Goal: Transaction & Acquisition: Book appointment/travel/reservation

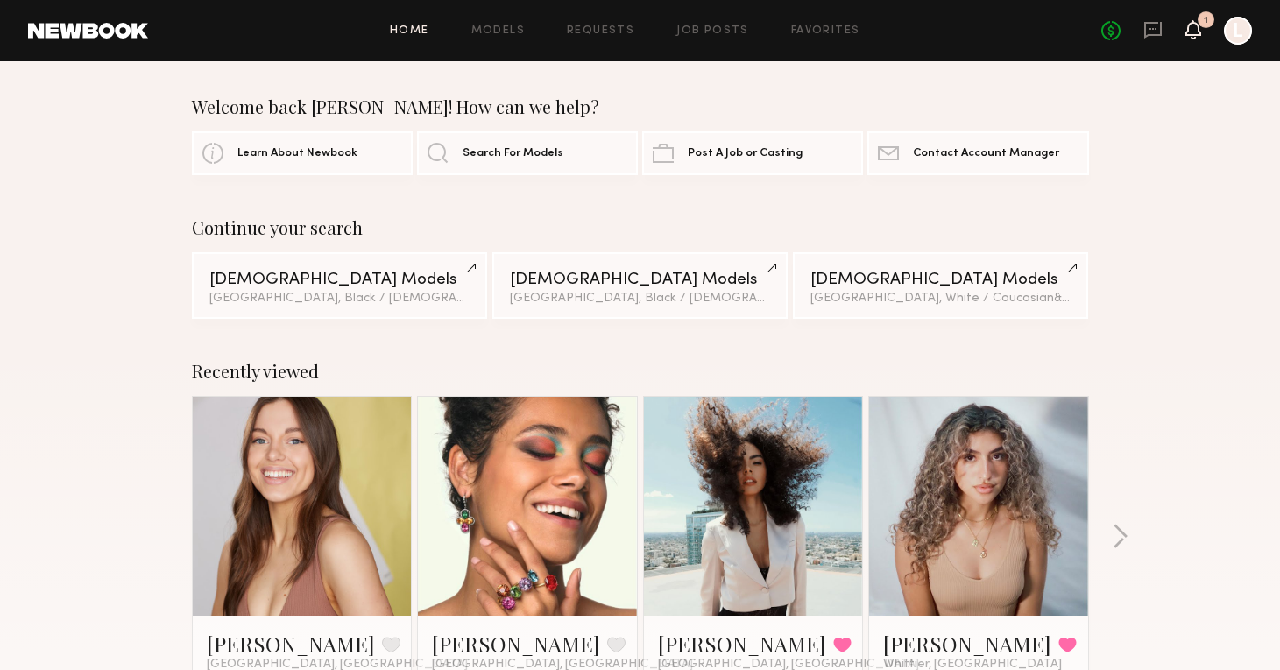
click at [1192, 32] on icon at bounding box center [1193, 29] width 14 height 12
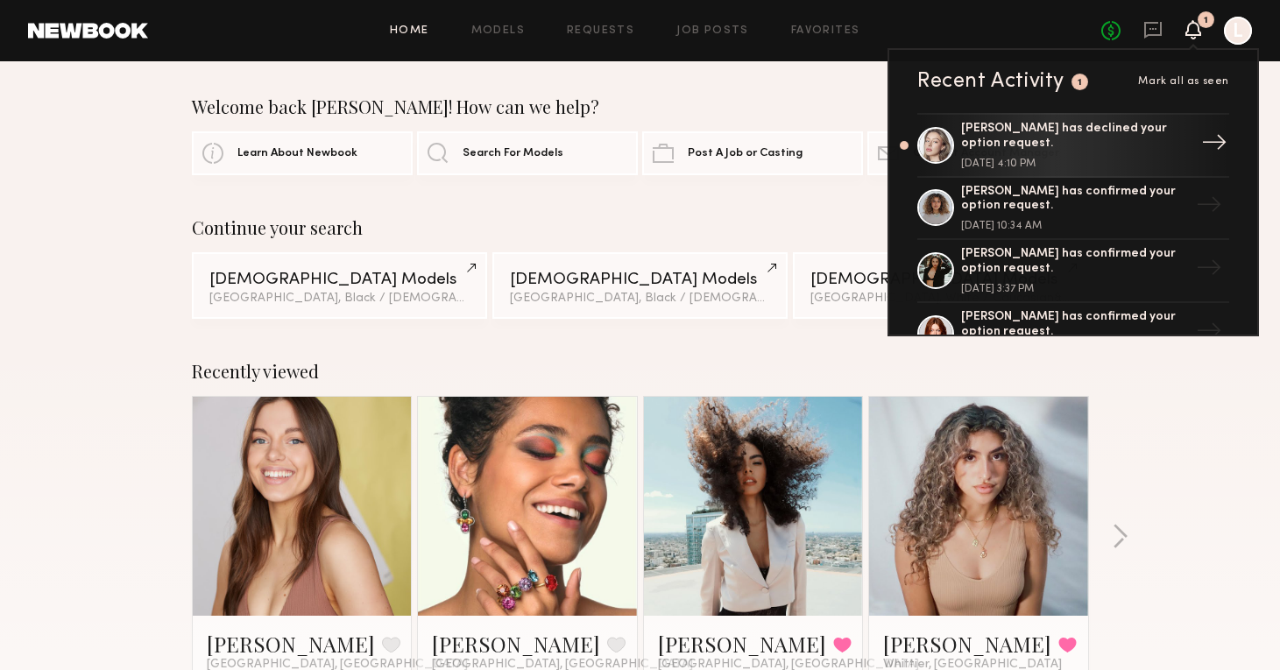
click at [1045, 167] on link "Logan R. has declined your option request. October 08, 2025 @ 4:10 PM →" at bounding box center [1073, 145] width 312 height 65
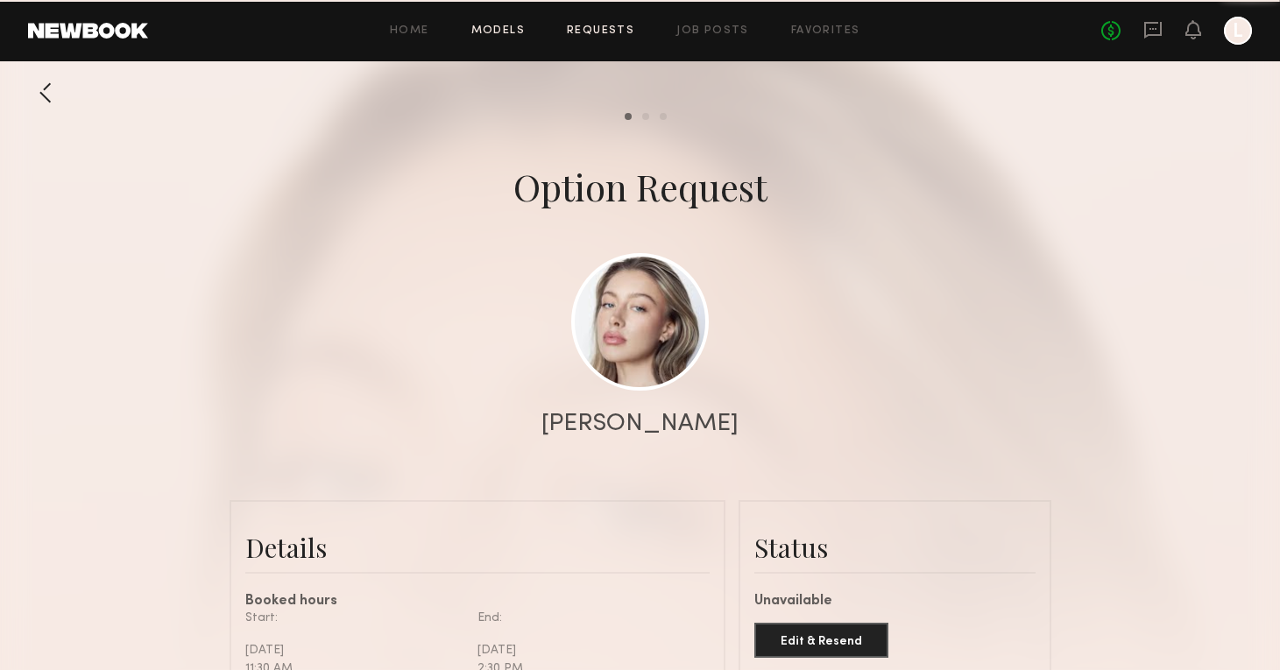
click at [513, 32] on link "Models" at bounding box center [497, 30] width 53 height 11
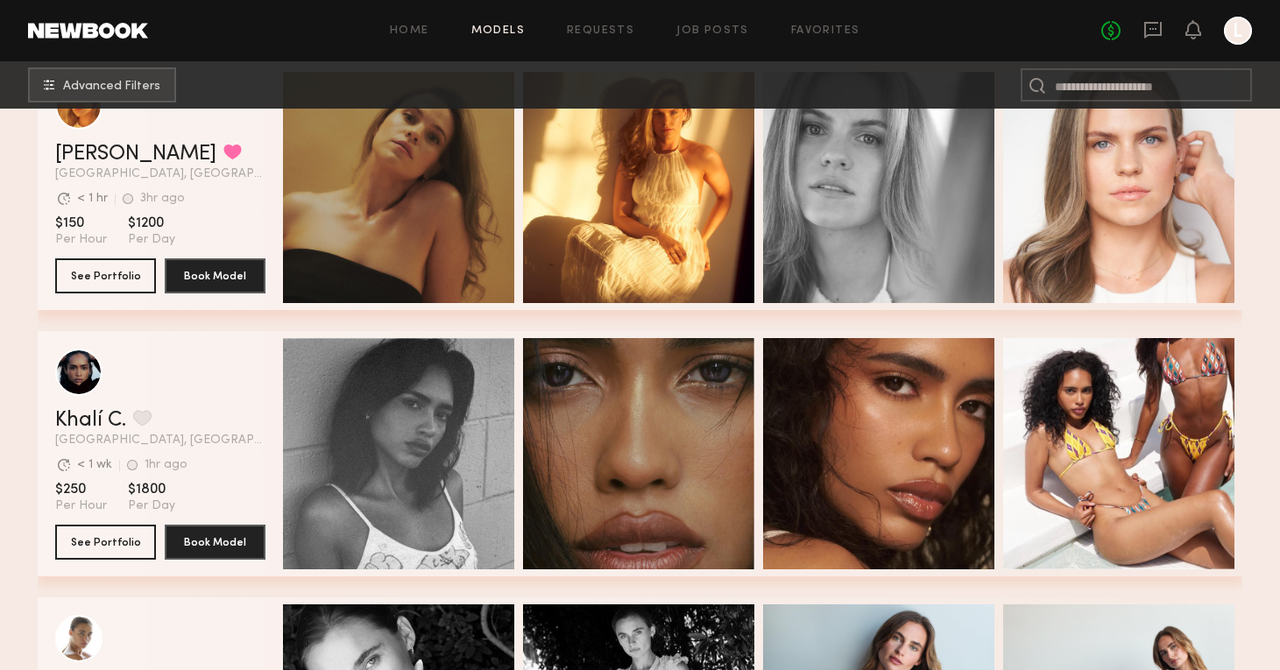
scroll to position [626, 0]
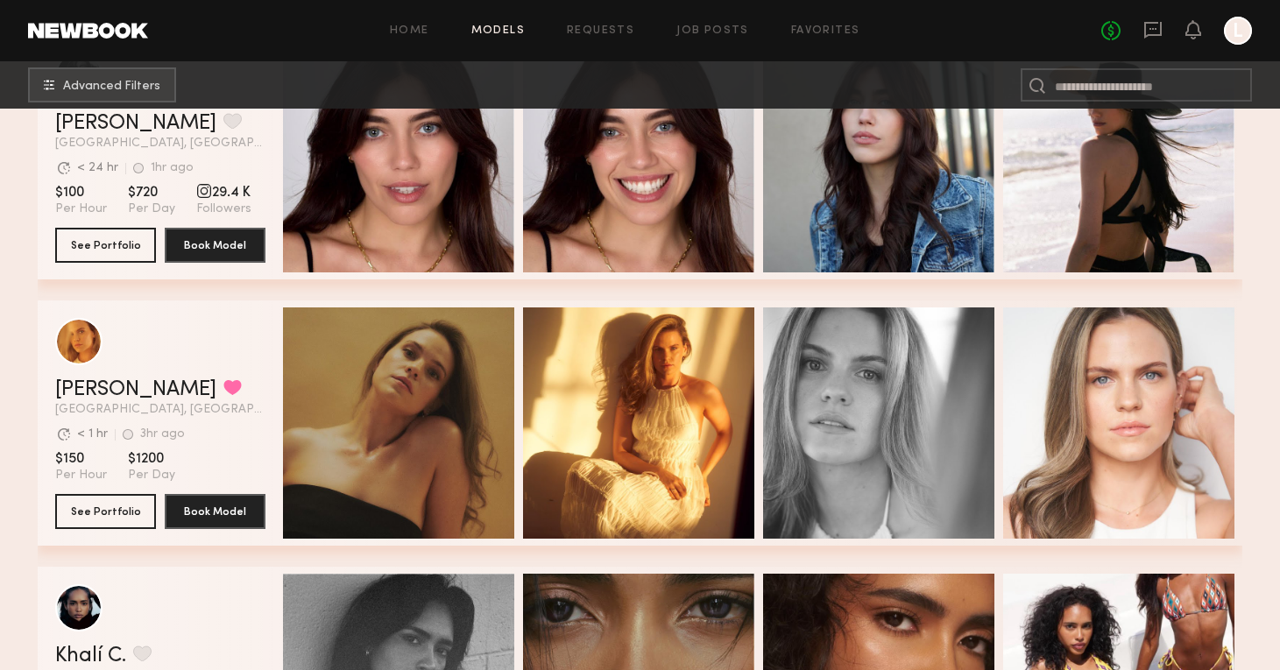
click at [590, 37] on div "Home Models Requests Job Posts Favorites Sign Out No fees up to $5,000 L" at bounding box center [700, 31] width 1104 height 28
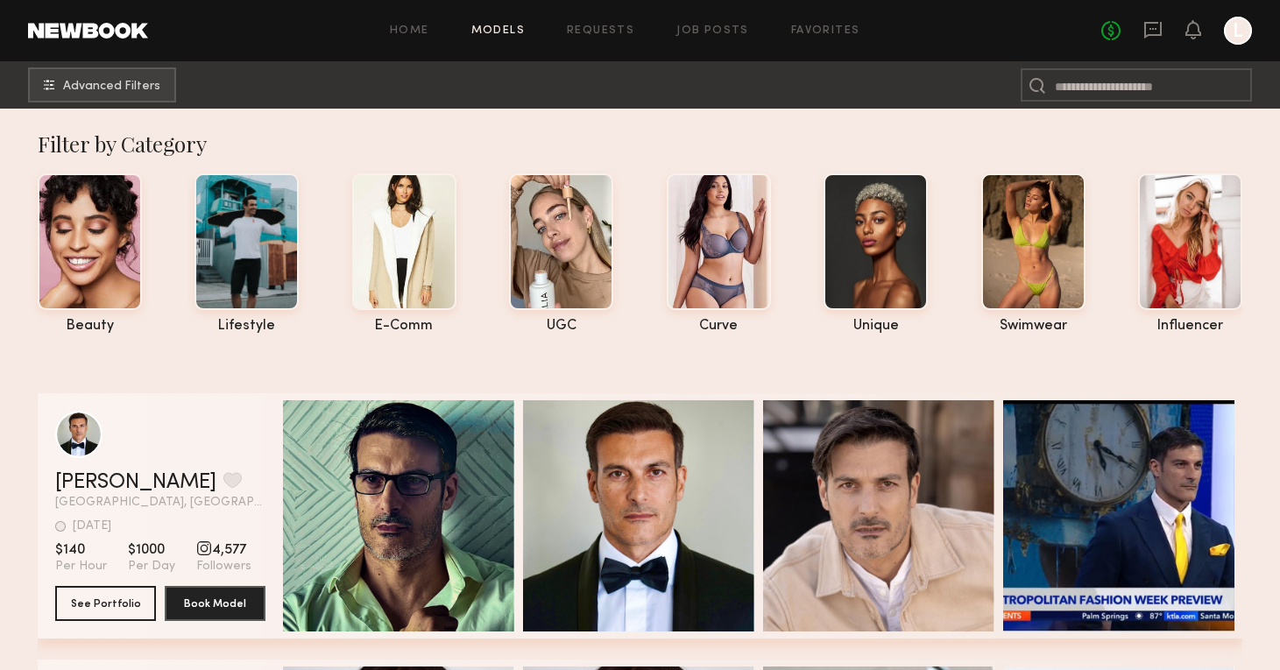
scroll to position [0, 0]
click at [601, 34] on link "Requests" at bounding box center [600, 30] width 67 height 11
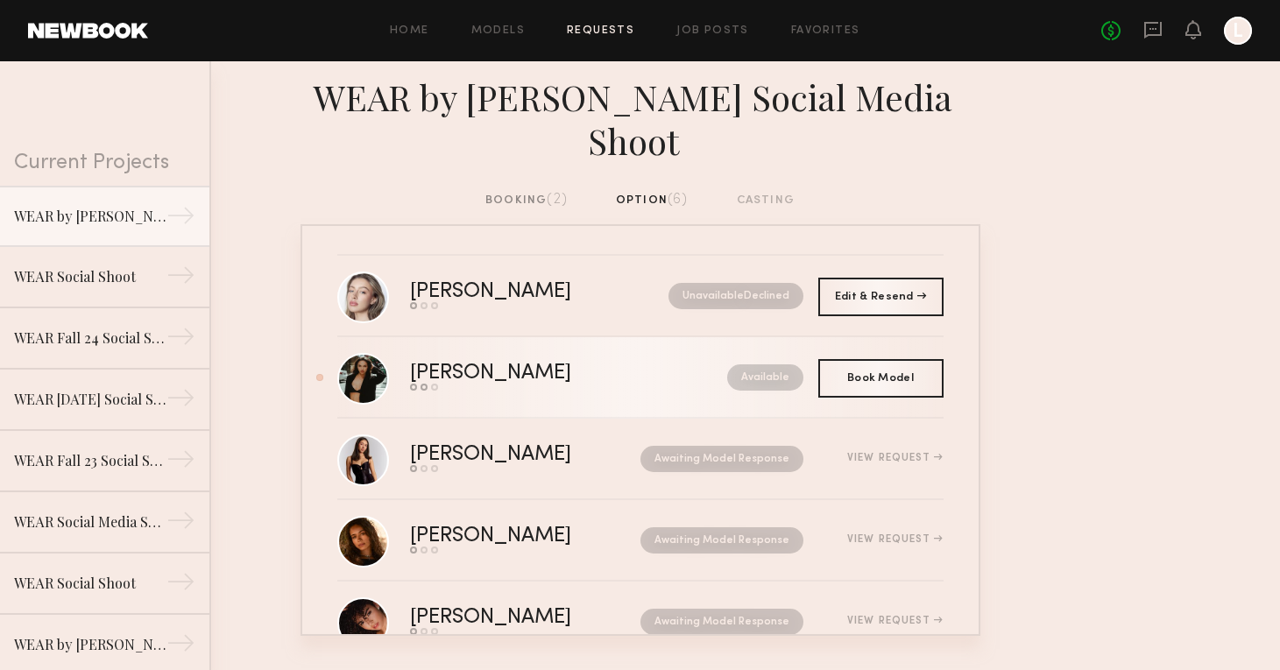
click at [462, 381] on div "Andrea Y." at bounding box center [529, 374] width 239 height 20
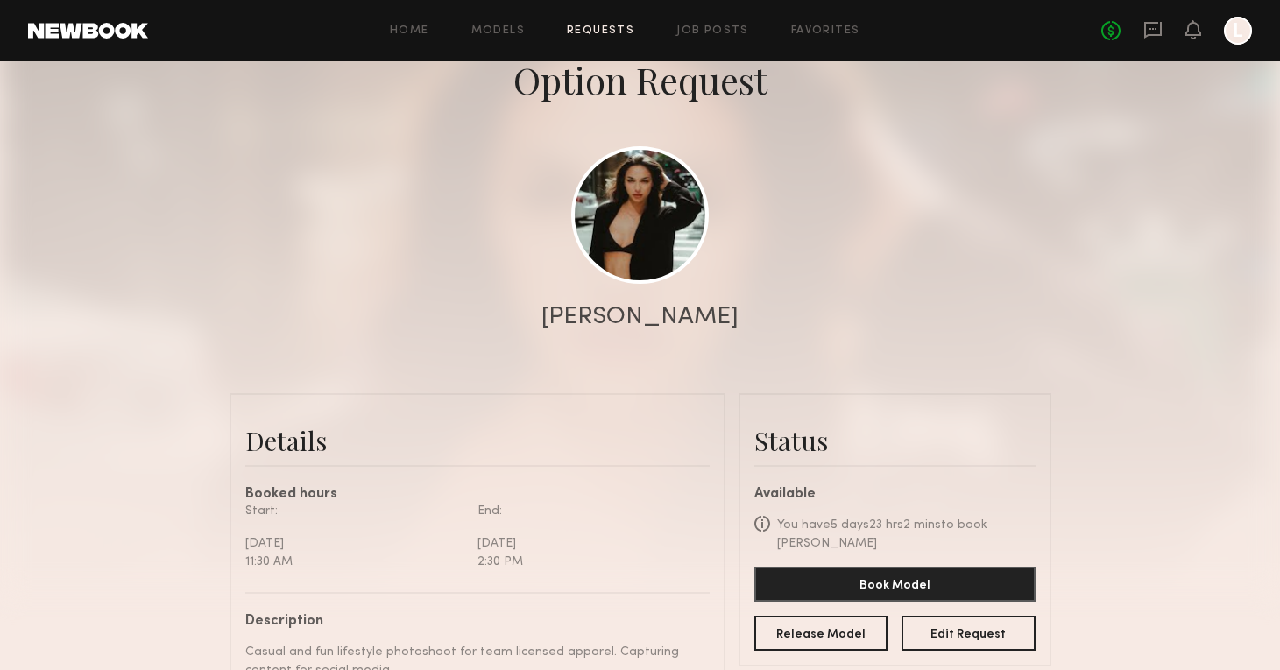
scroll to position [109, 0]
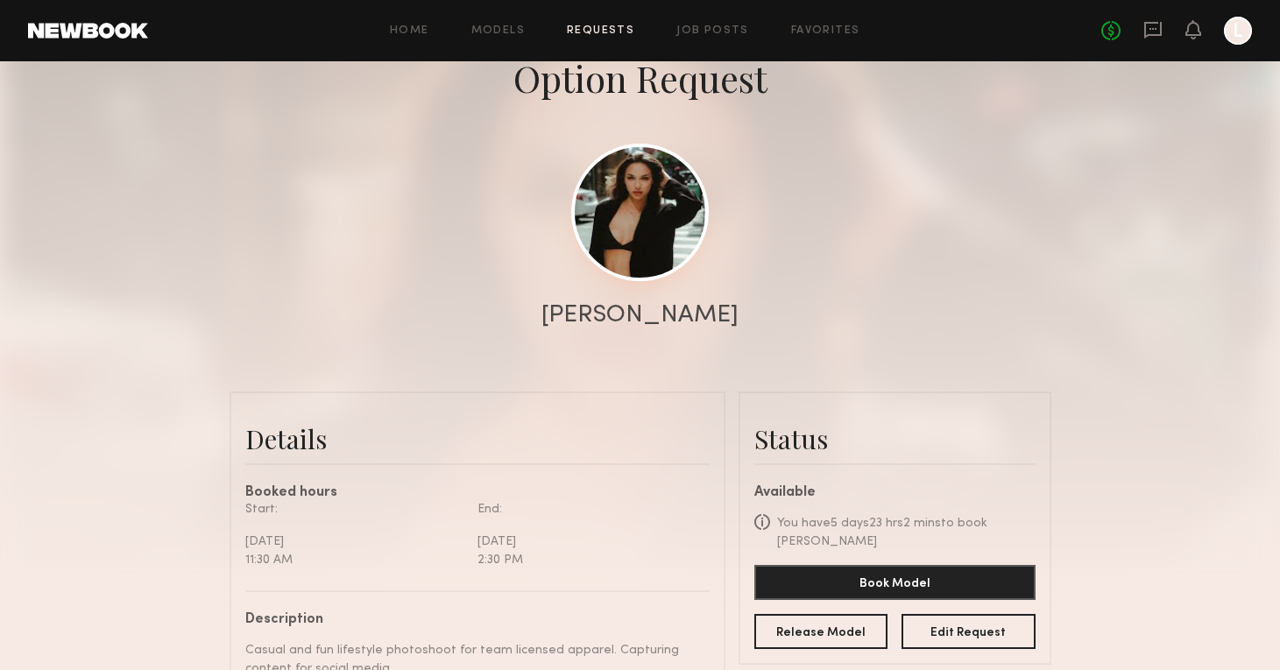
click at [626, 231] on link at bounding box center [640, 213] width 138 height 138
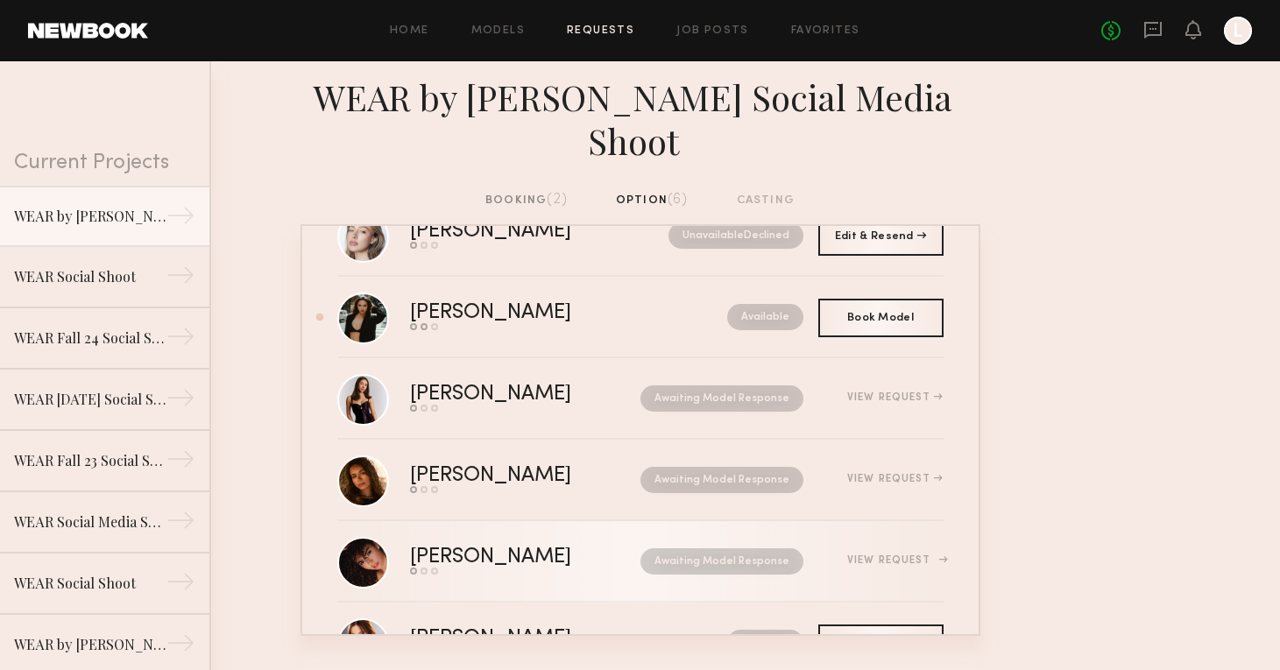
scroll to position [27, 0]
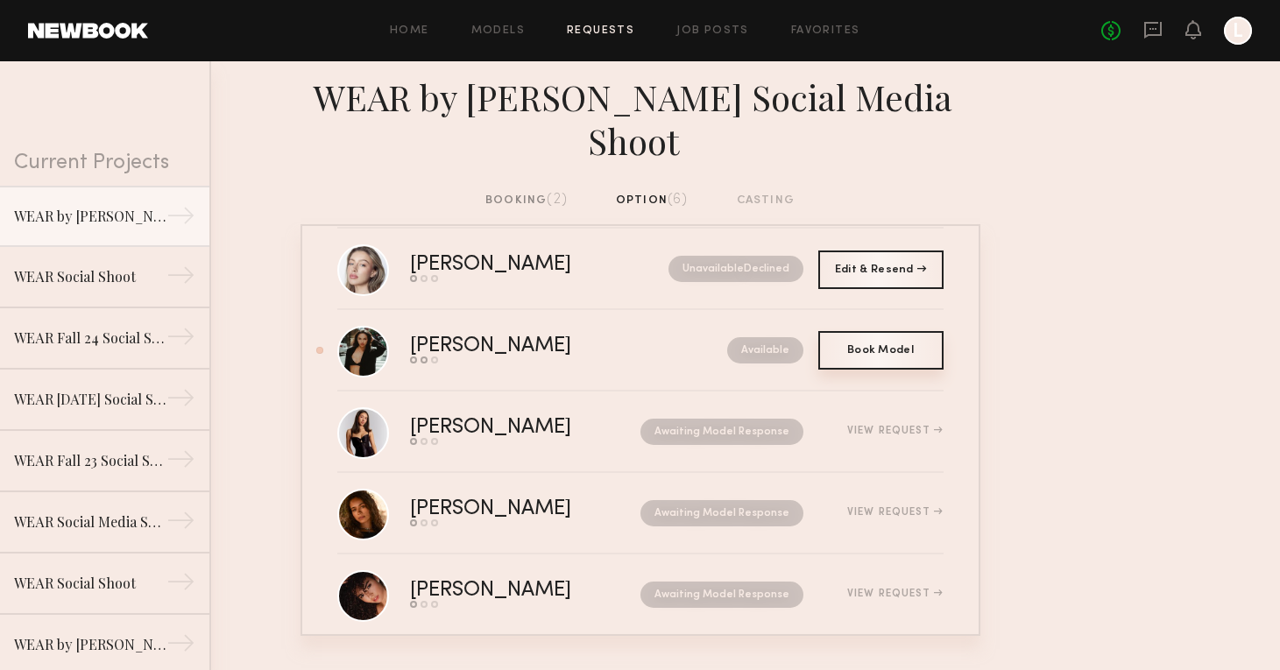
click at [898, 357] on div "Book Model Book" at bounding box center [880, 350] width 125 height 39
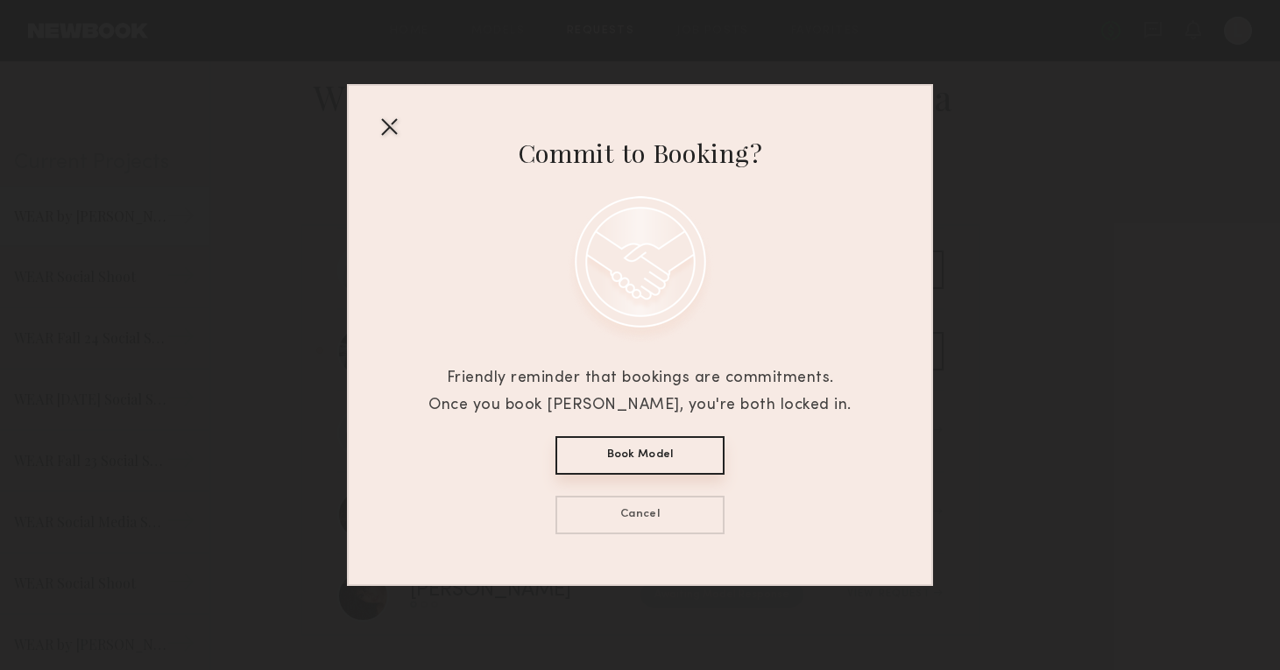
click at [678, 449] on button "Book Model" at bounding box center [639, 455] width 169 height 39
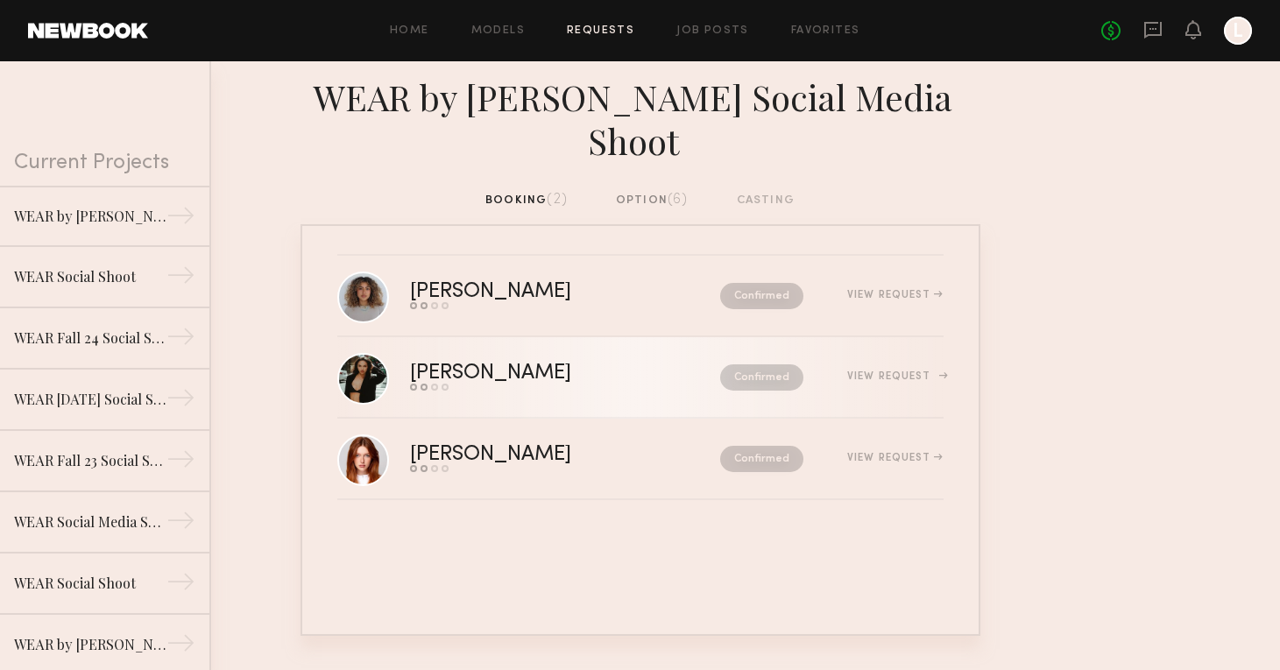
click at [646, 371] on div "Confirmed" at bounding box center [725, 377] width 158 height 26
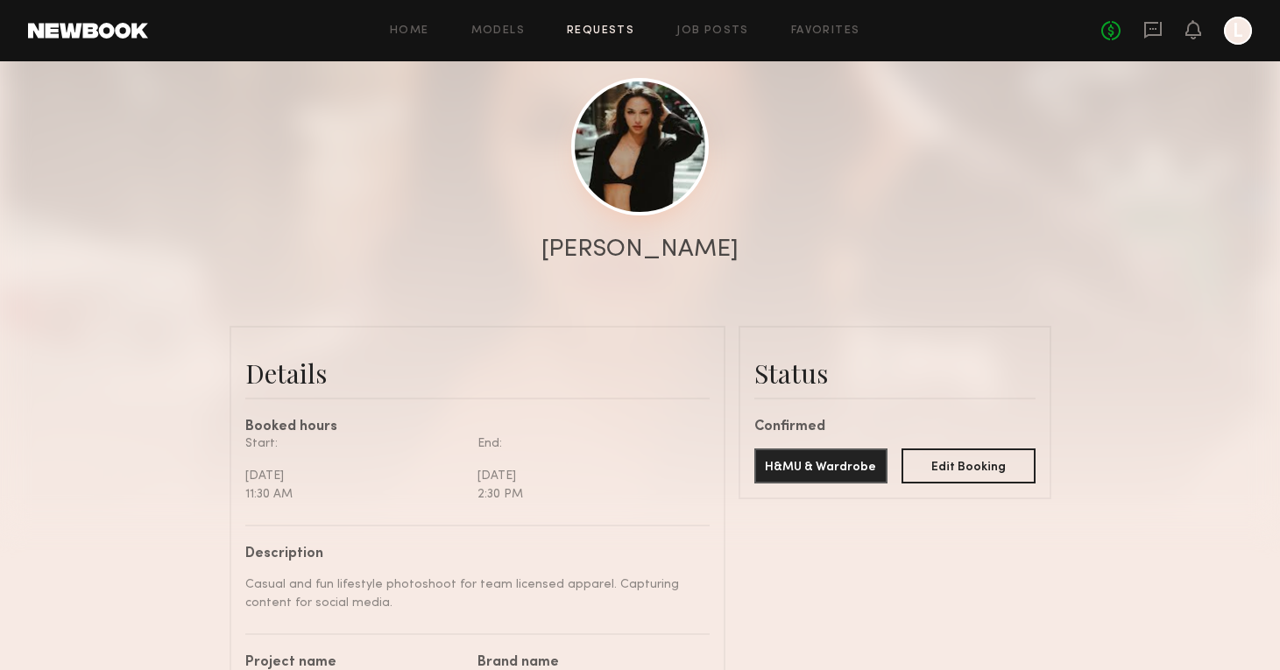
scroll to position [157, 0]
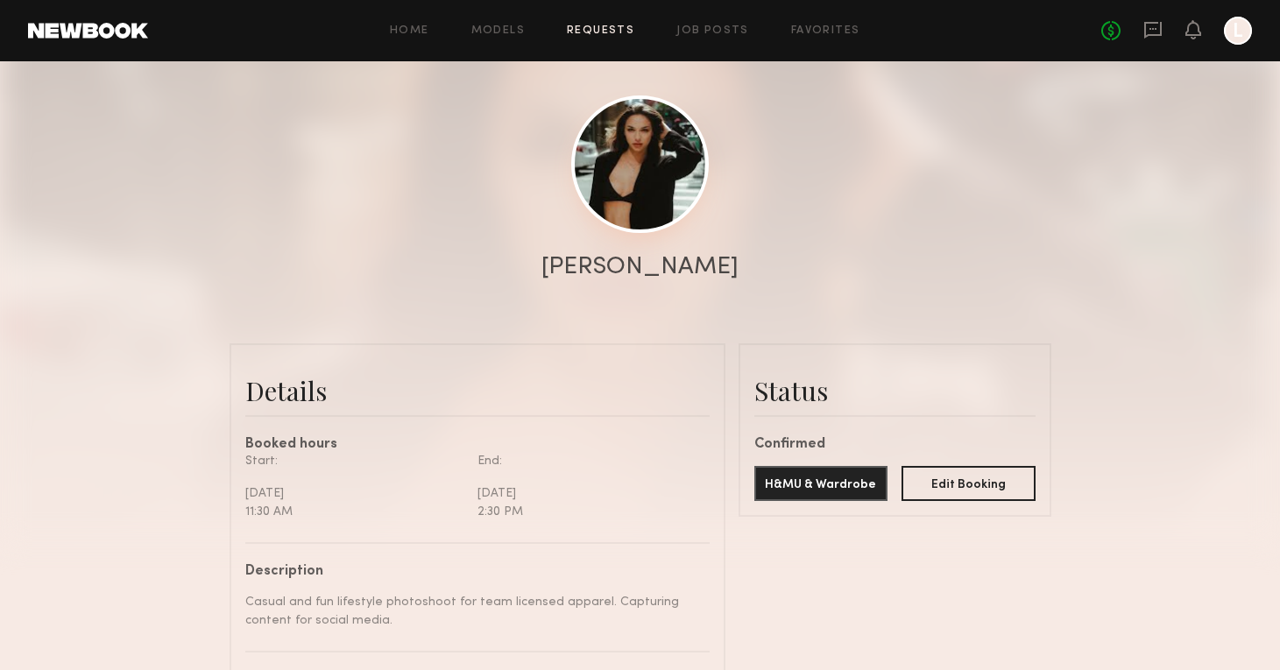
click at [646, 195] on link at bounding box center [640, 164] width 138 height 138
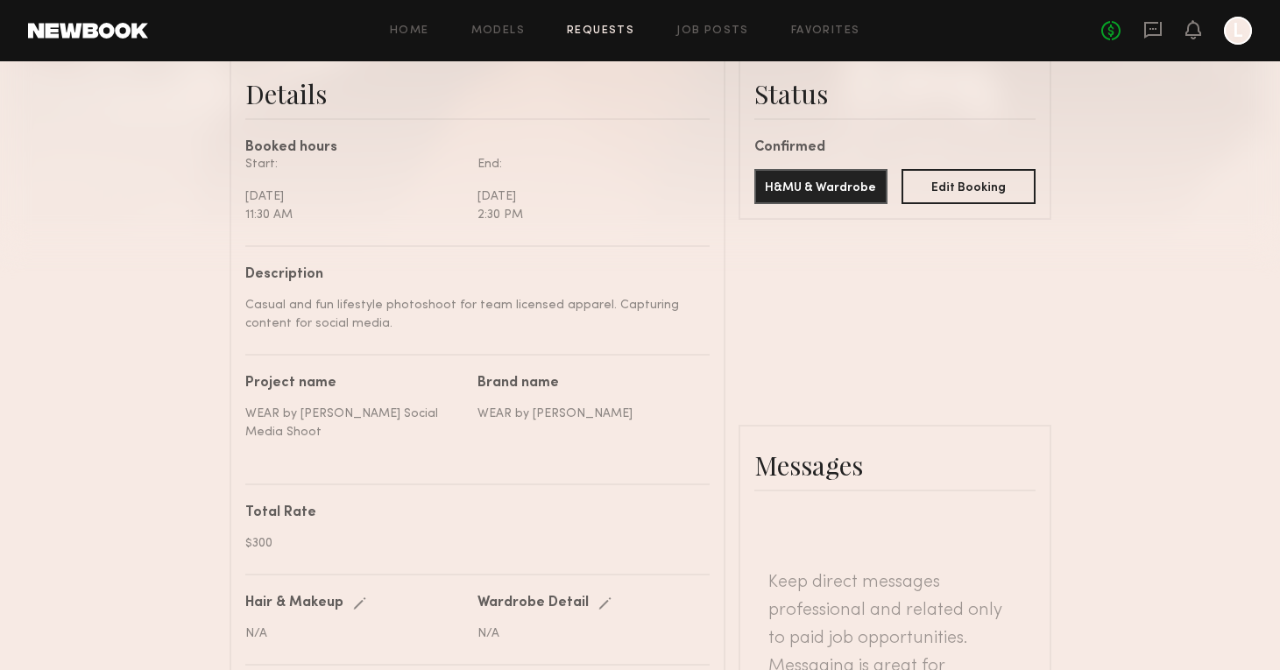
scroll to position [461, 0]
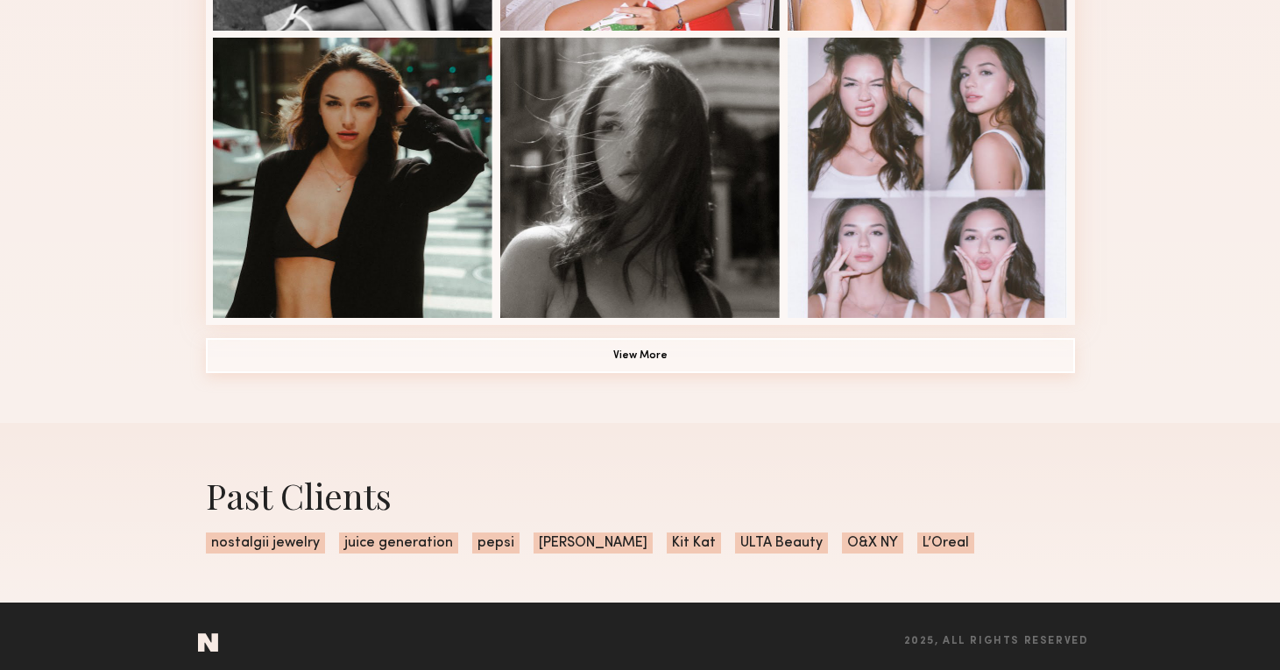
scroll to position [1276, 0]
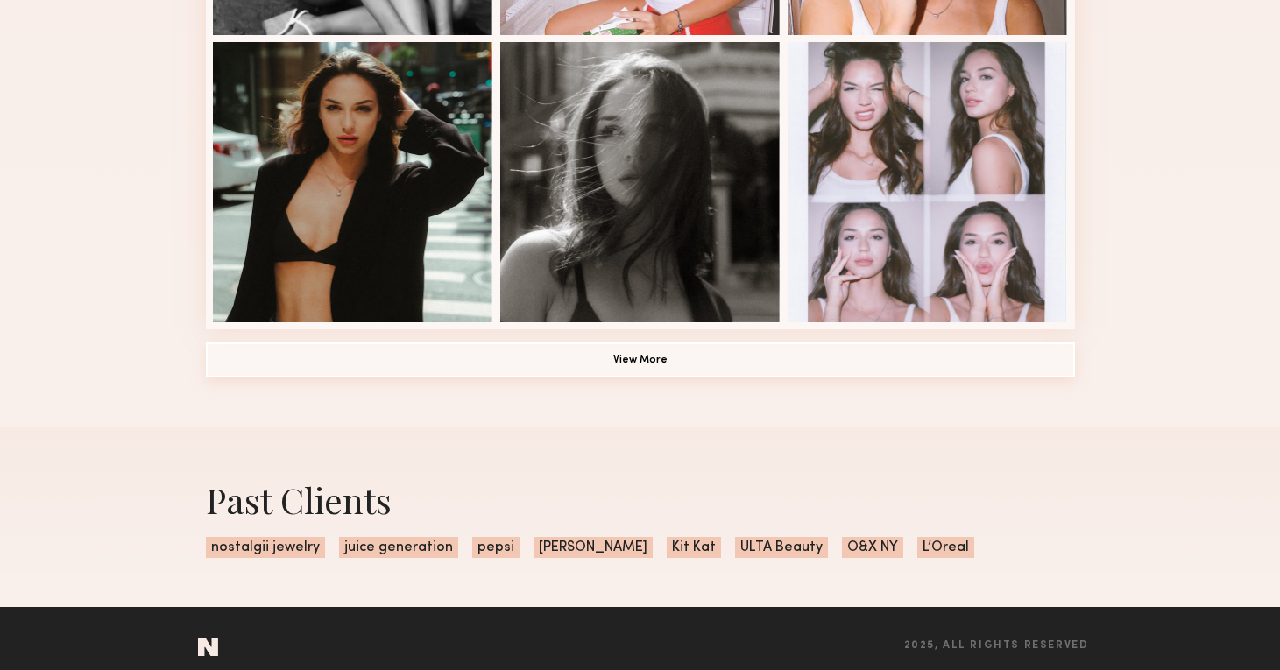
click at [564, 361] on button "View More" at bounding box center [640, 360] width 869 height 35
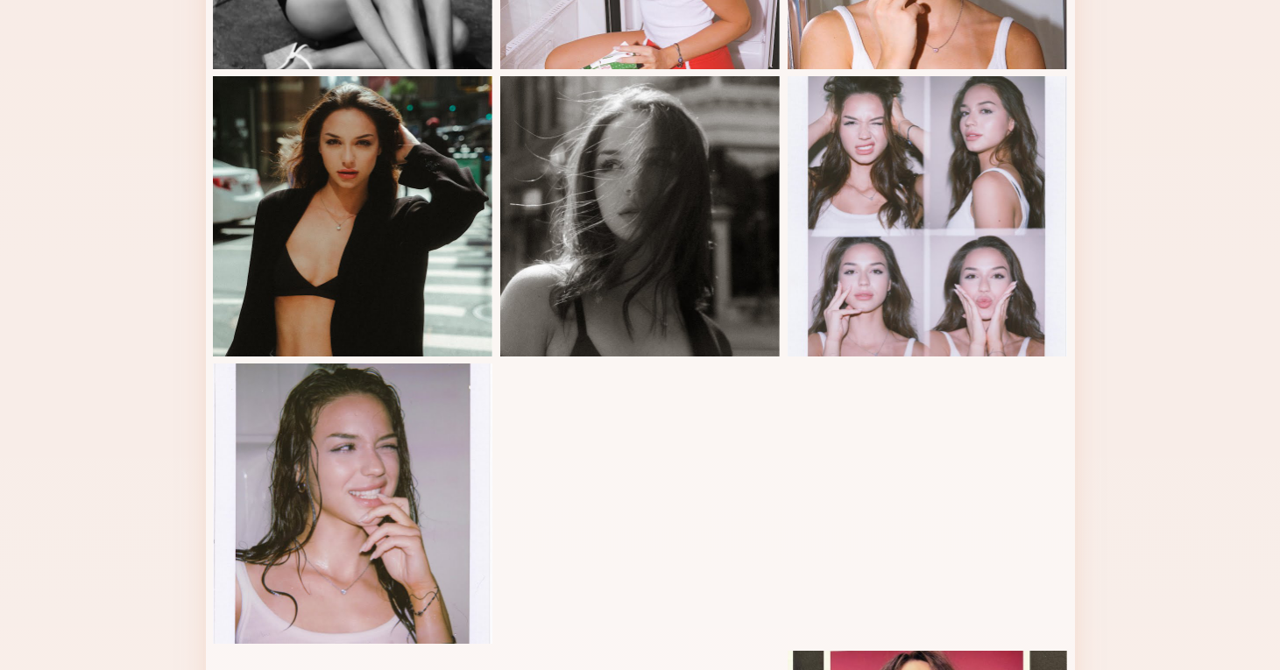
scroll to position [344, 0]
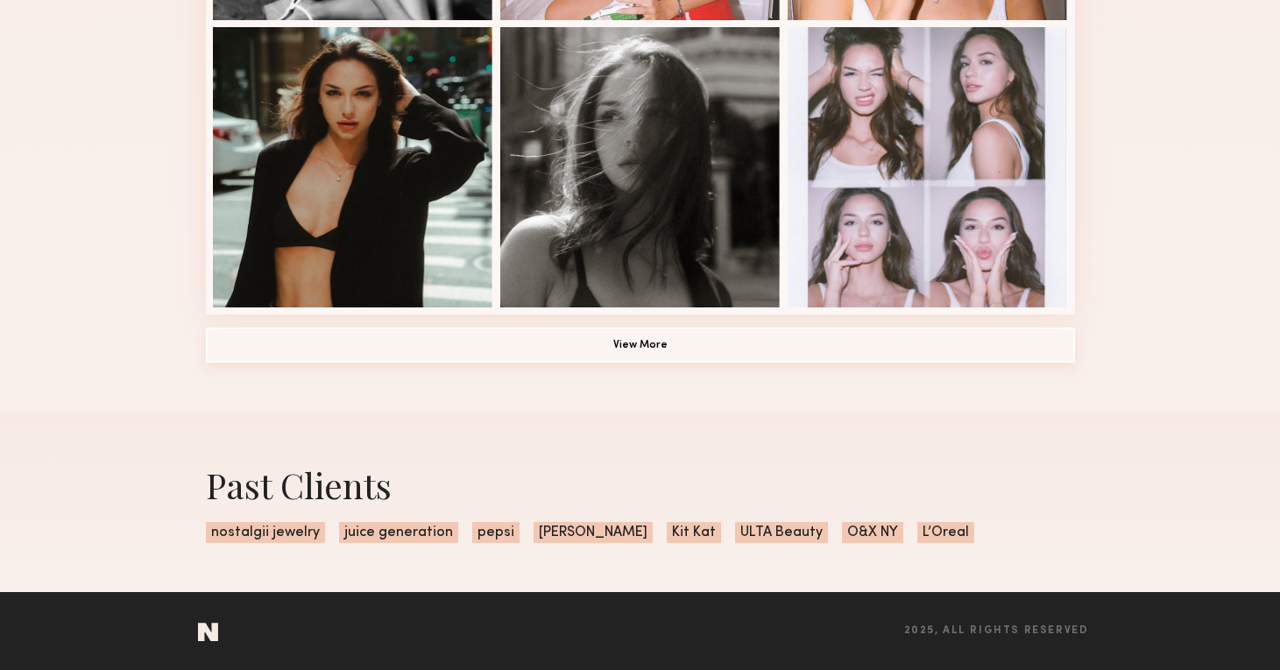
click at [678, 352] on button "View More" at bounding box center [640, 345] width 869 height 35
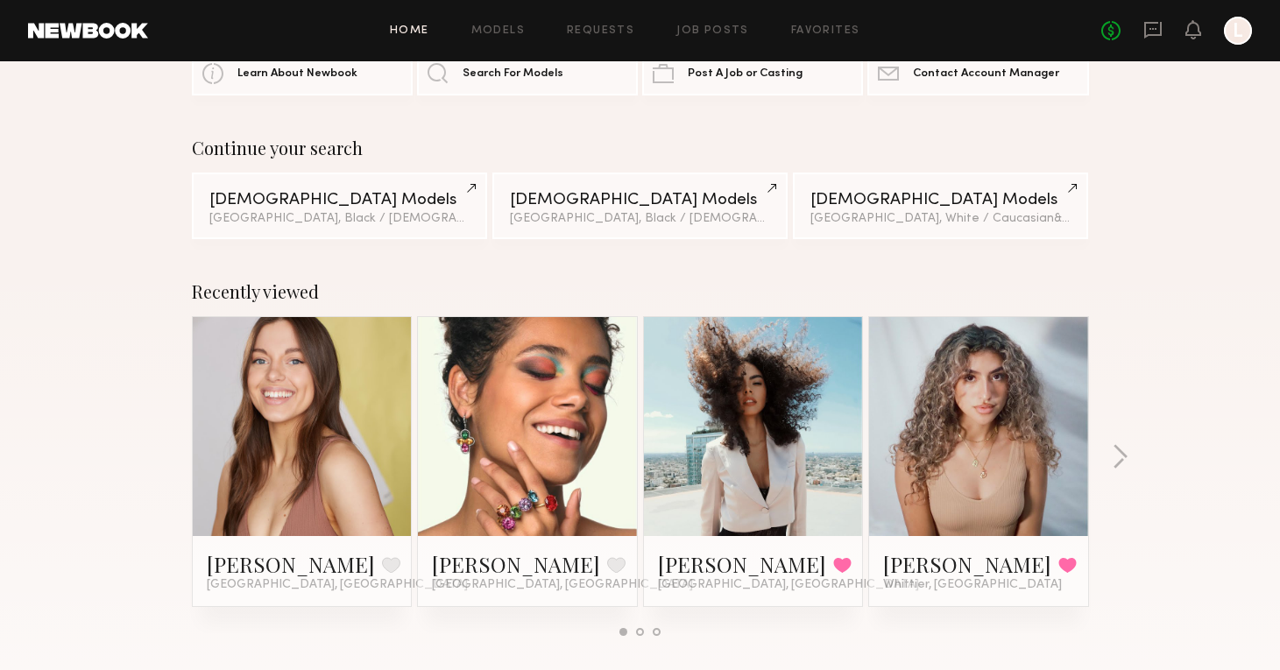
scroll to position [87, 0]
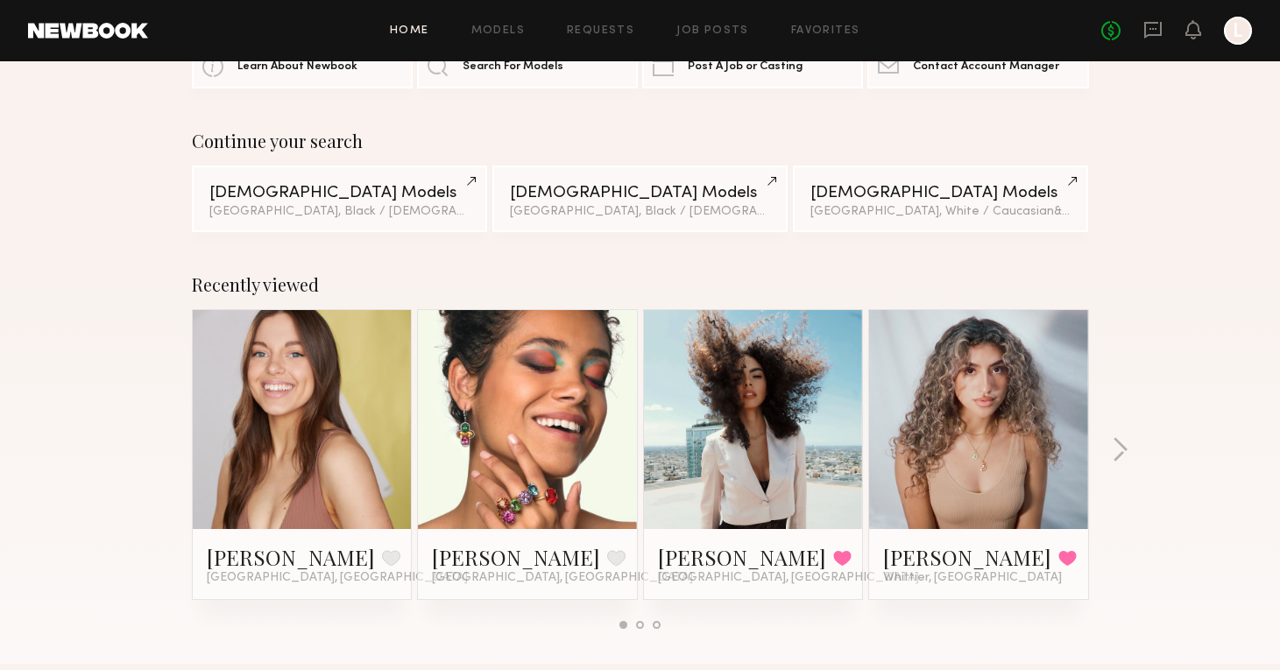
click at [788, 434] on link at bounding box center [753, 419] width 107 height 219
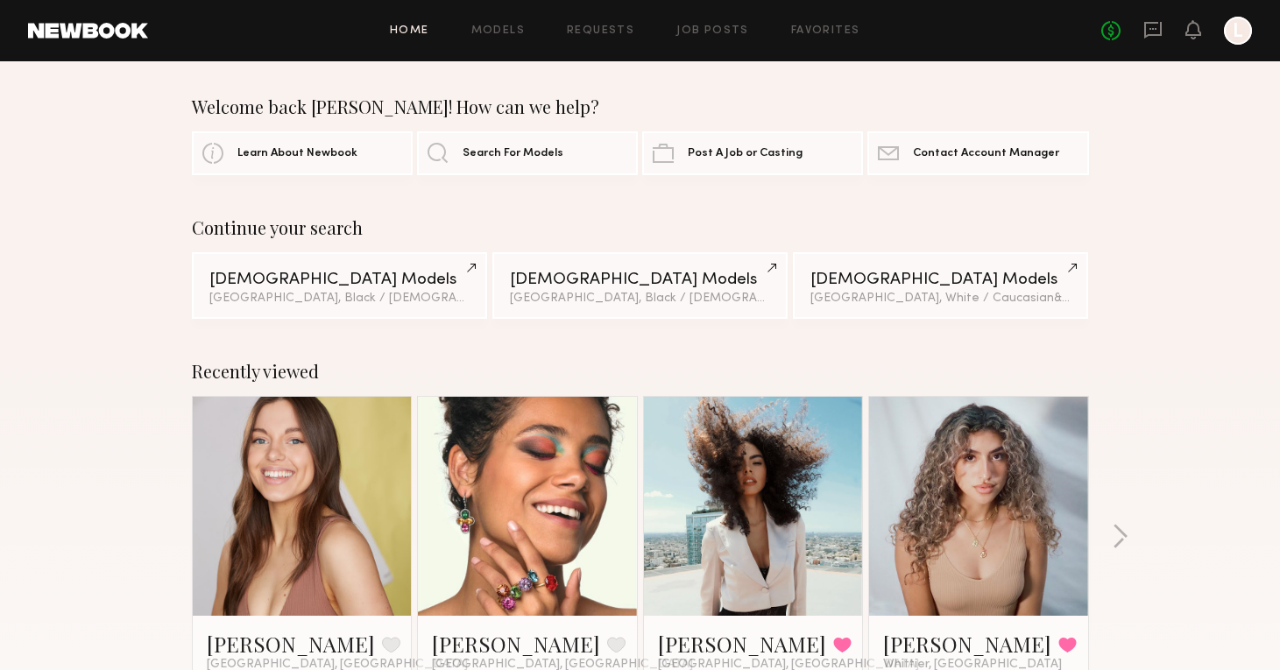
scroll to position [0, 0]
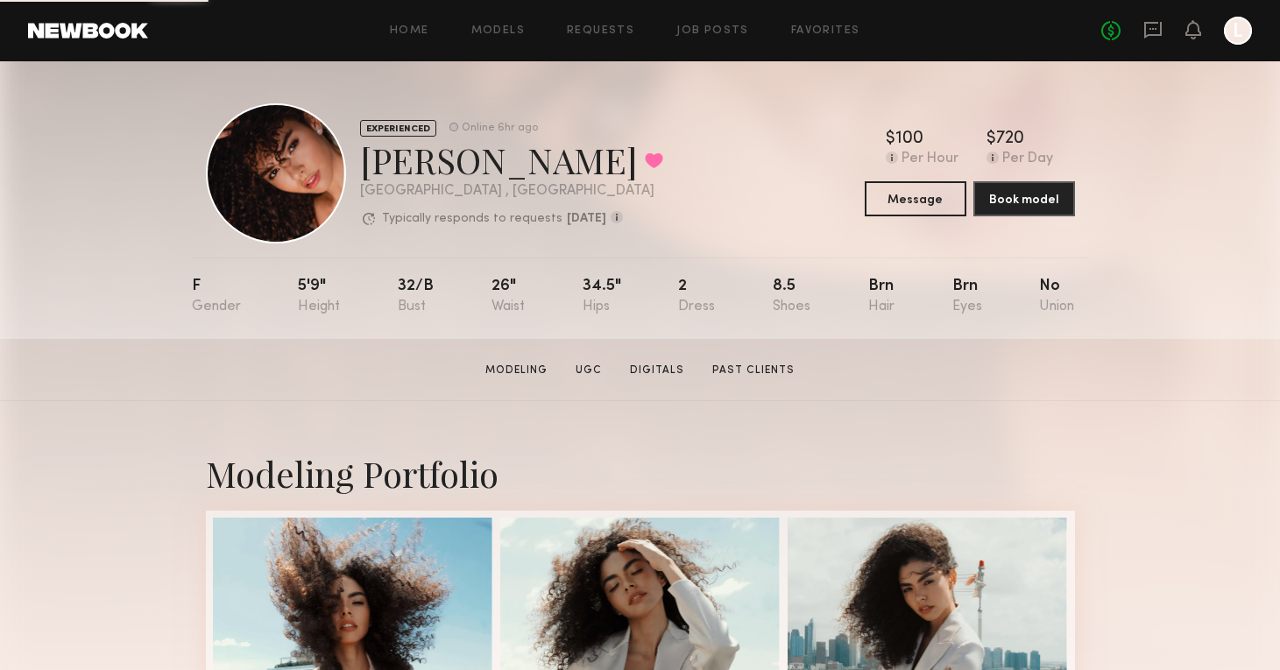
click at [604, 38] on div "Home Models Requests Job Posts Favorites Sign Out No fees up to $5,000 L" at bounding box center [700, 31] width 1104 height 28
click at [604, 26] on link "Requests" at bounding box center [600, 30] width 67 height 11
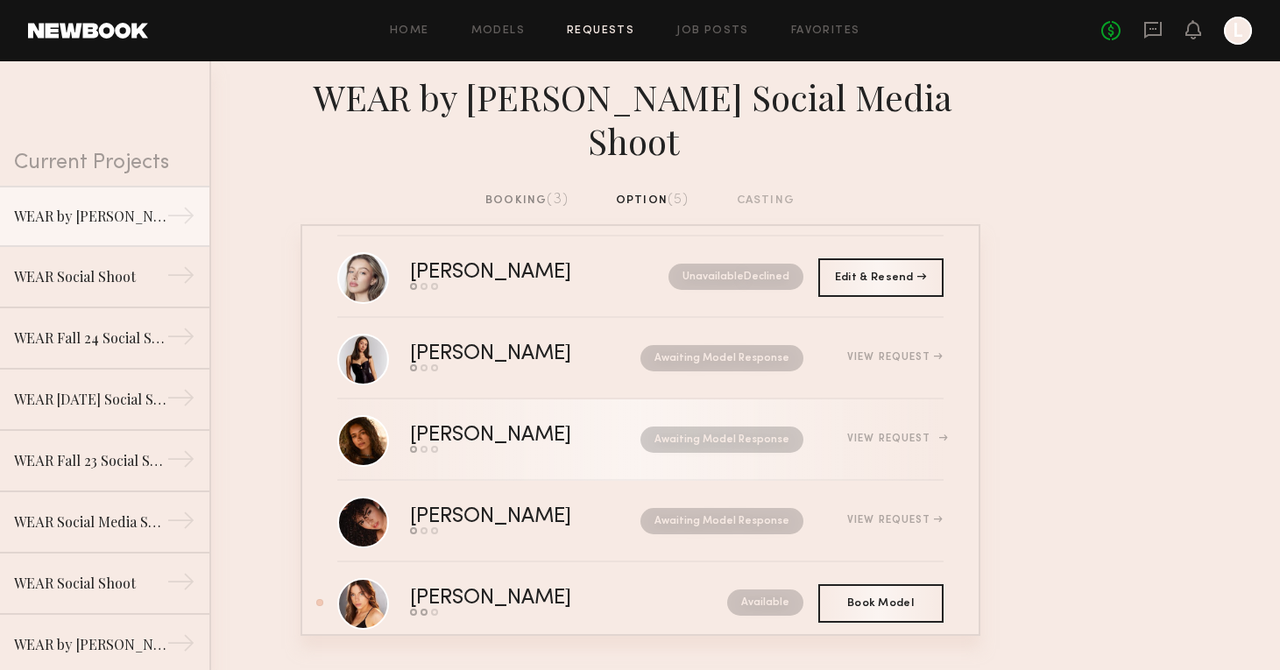
scroll to position [18, 0]
click at [463, 438] on div "[PERSON_NAME]" at bounding box center [508, 438] width 196 height 20
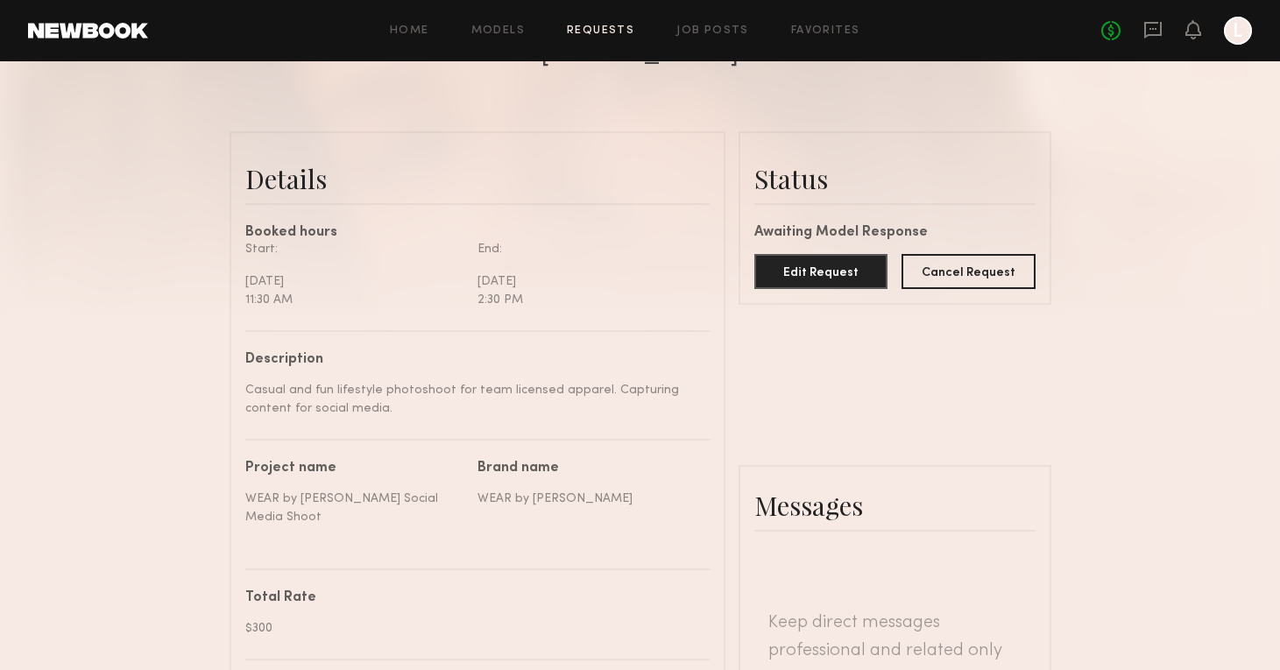
scroll to position [236, 0]
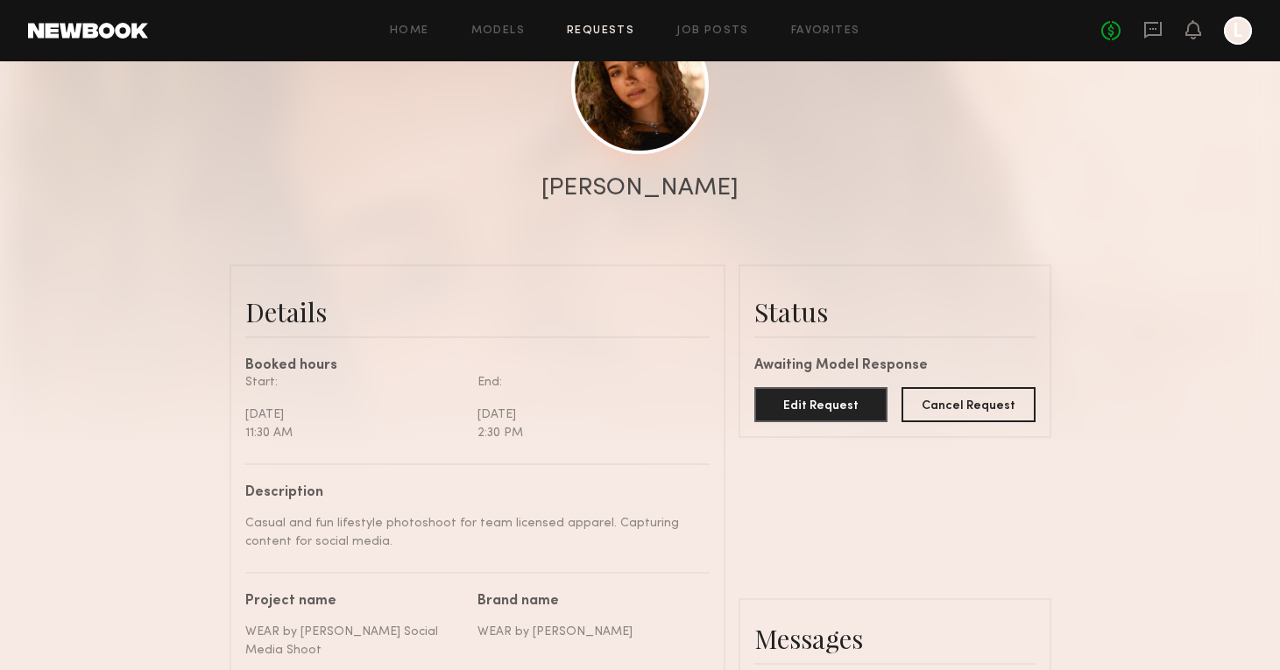
click at [652, 141] on link at bounding box center [640, 86] width 138 height 138
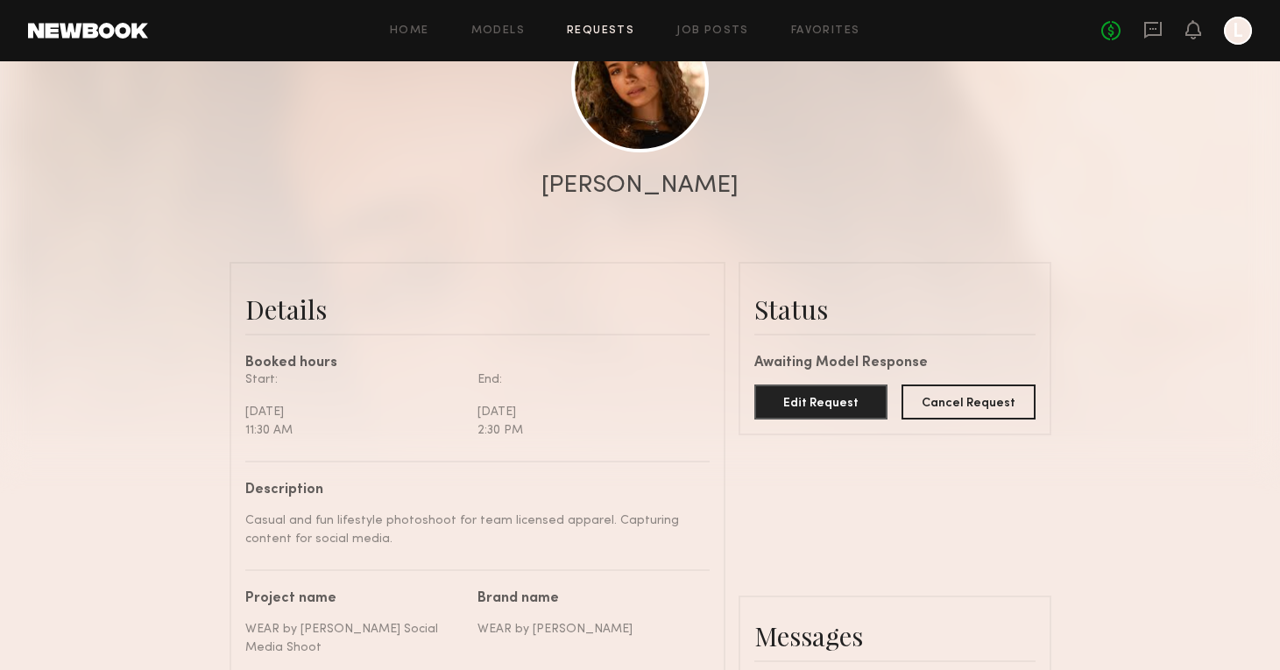
scroll to position [177, 0]
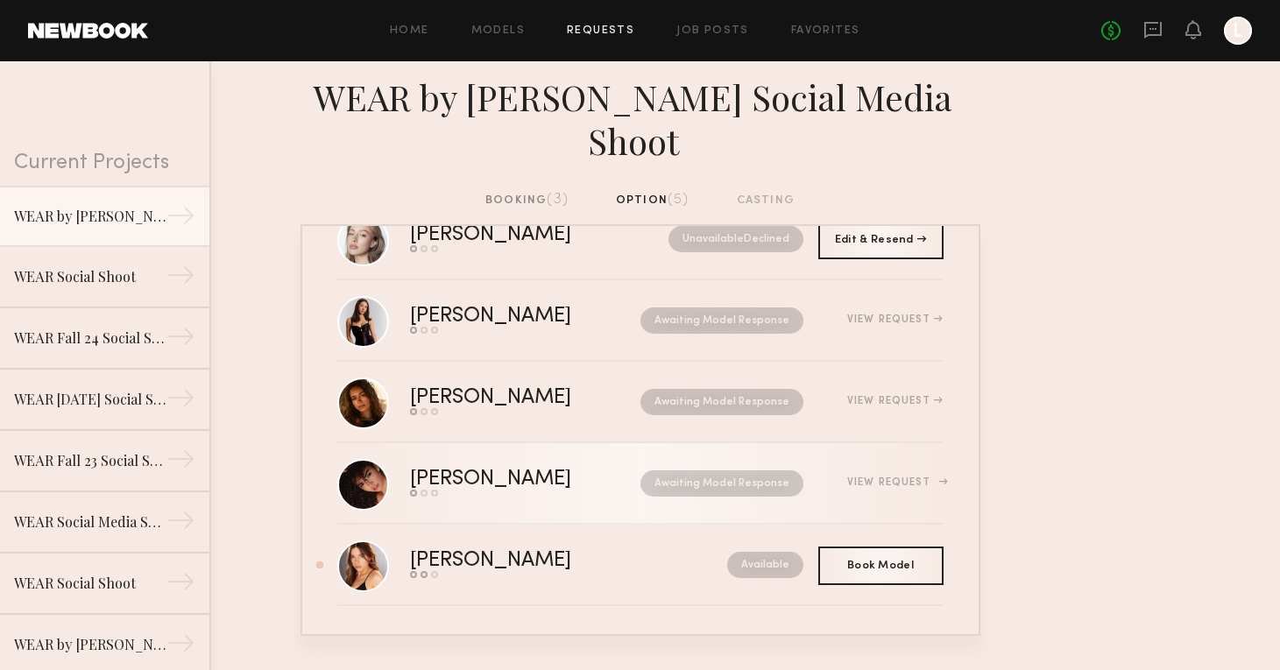
scroll to position [57, 0]
